Goal: Task Accomplishment & Management: Manage account settings

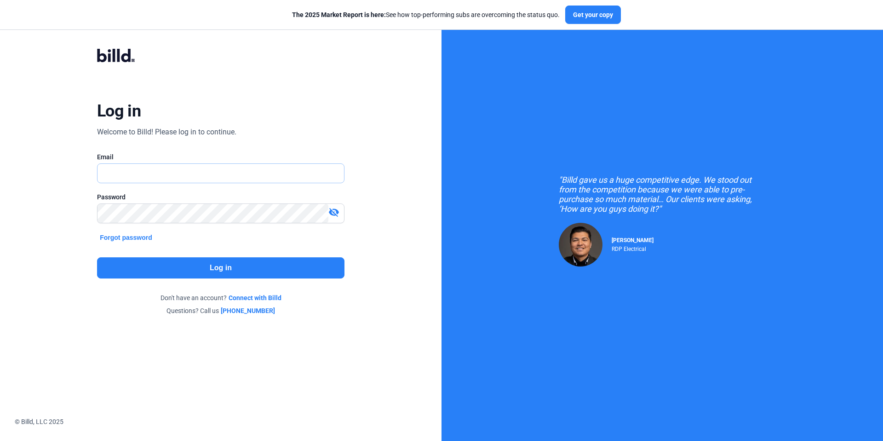
type input "[EMAIL_ADDRESS][DOMAIN_NAME]"
click at [210, 261] on button "Log in" at bounding box center [221, 267] width 248 height 21
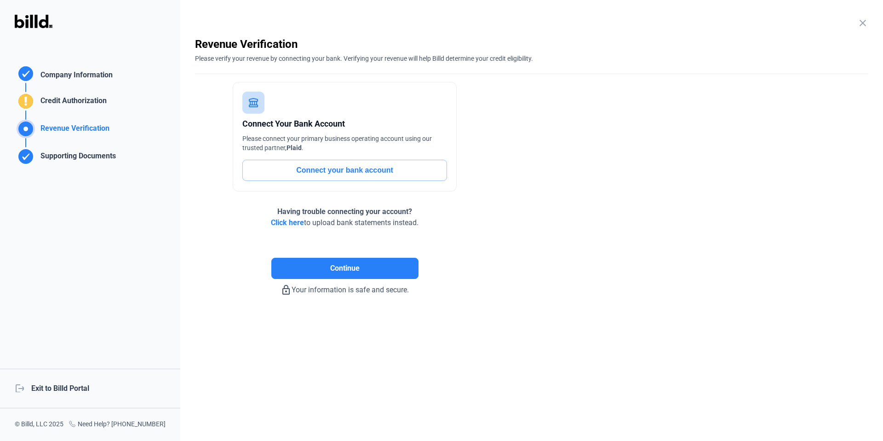
click at [75, 386] on div "logout Exit to Billd Portal" at bounding box center [90, 389] width 180 height 40
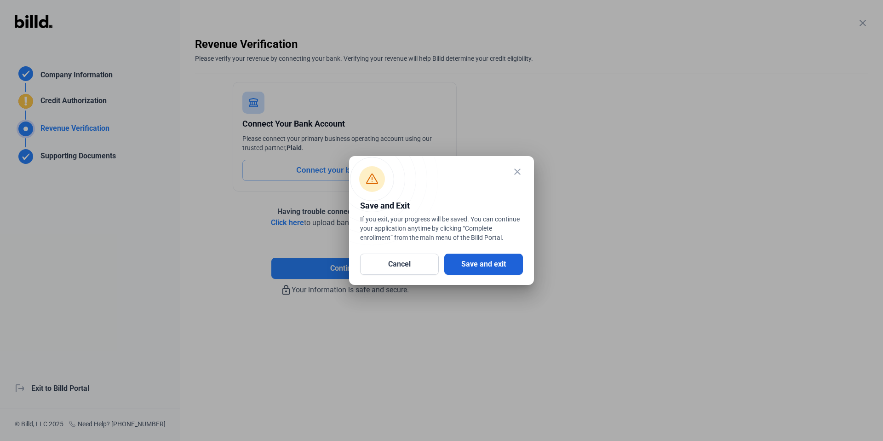
click at [490, 268] on button "Save and exit" at bounding box center [483, 264] width 79 height 21
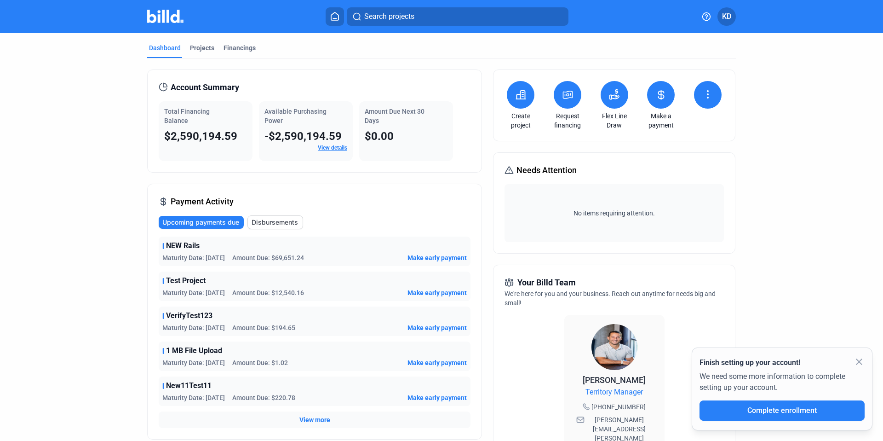
click at [727, 19] on span "KD" at bounding box center [726, 16] width 9 height 11
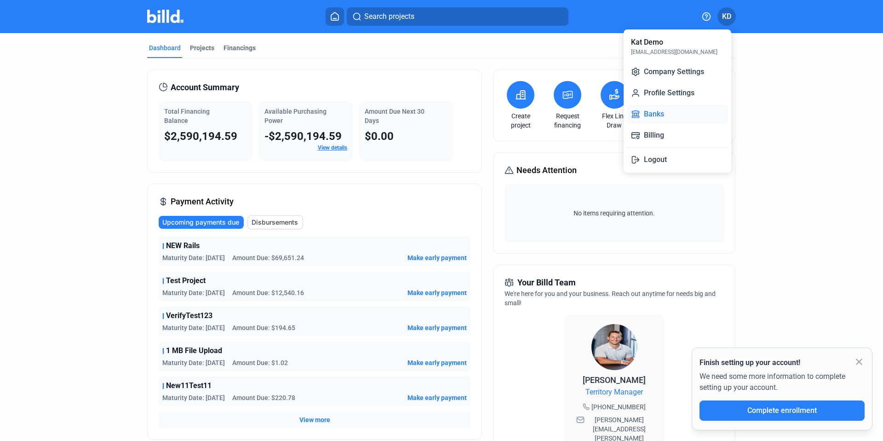
click at [681, 111] on button "Banks" at bounding box center [678, 114] width 100 height 18
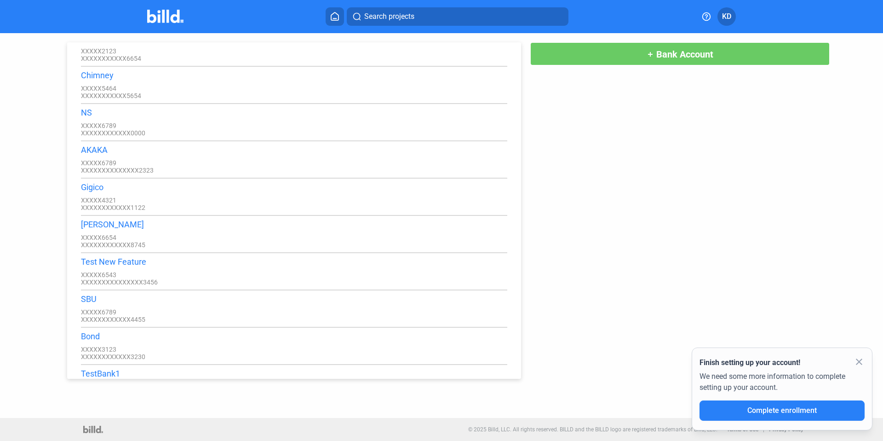
scroll to position [3977, 0]
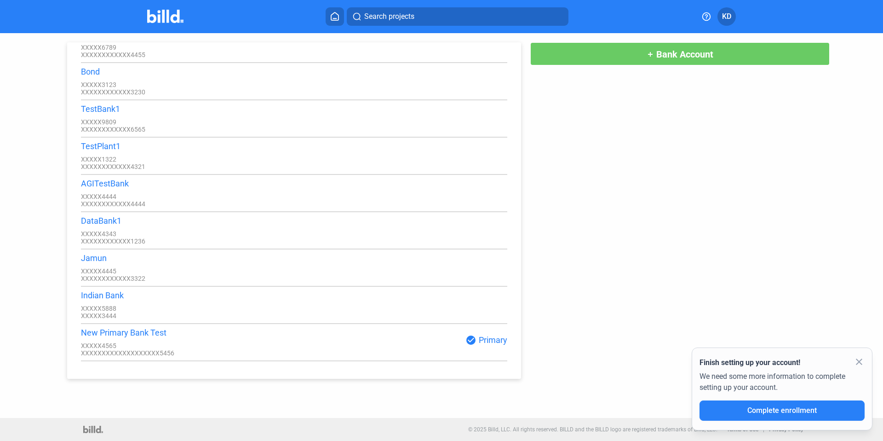
click at [670, 57] on span "Bank Account" at bounding box center [685, 54] width 57 height 11
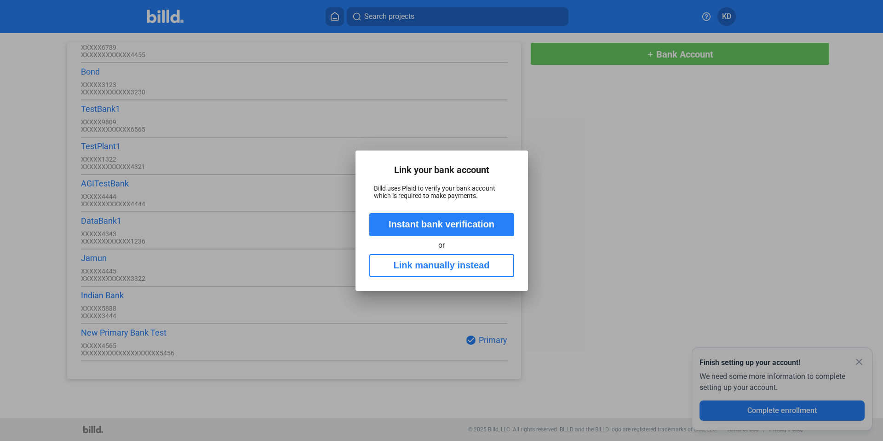
click at [599, 296] on div at bounding box center [441, 220] width 883 height 441
